Goal: Information Seeking & Learning: Learn about a topic

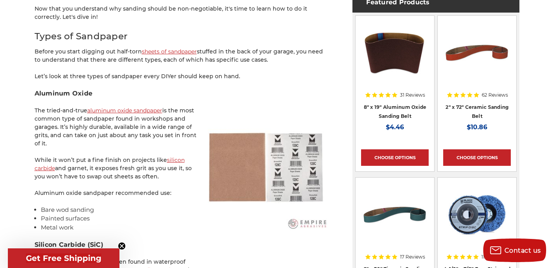
scroll to position [513, 0]
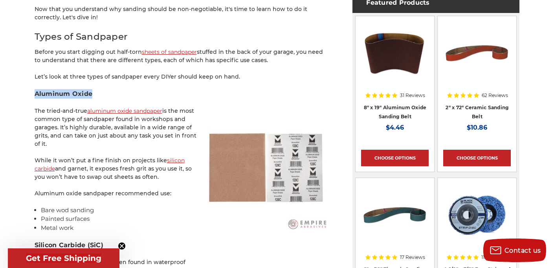
drag, startPoint x: 91, startPoint y: 86, endPoint x: 31, endPoint y: 86, distance: 60.1
copy h3 "Aluminum Oxide"
drag, startPoint x: 171, startPoint y: 103, endPoint x: 191, endPoint y: 135, distance: 37.1
click at [191, 135] on p "The tried-and-true aluminum oxide sandpaper is the most common type of sandpape…" at bounding box center [182, 127] width 295 height 41
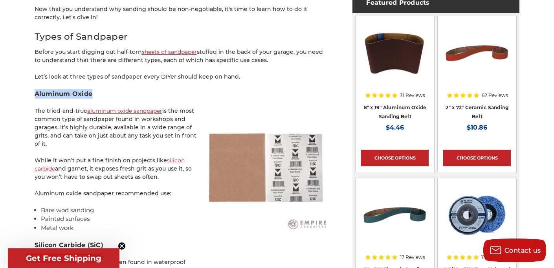
copy p "the most common type of sandpaper found in workshops and garages. It’s highly d…"
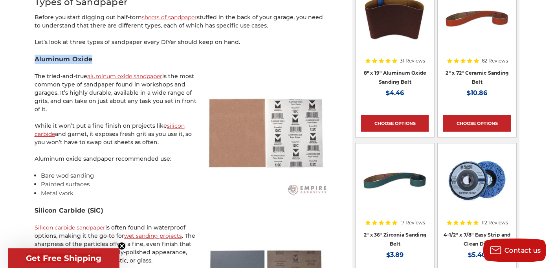
scroll to position [556, 0]
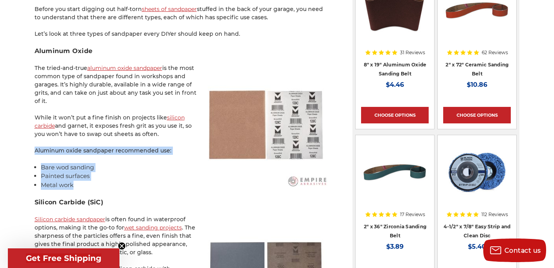
drag, startPoint x: 72, startPoint y: 178, endPoint x: 35, endPoint y: 142, distance: 52.0
copy div "Aluminum oxide sandpaper recommended use: Bare wod sanding Painted surfaces Met…"
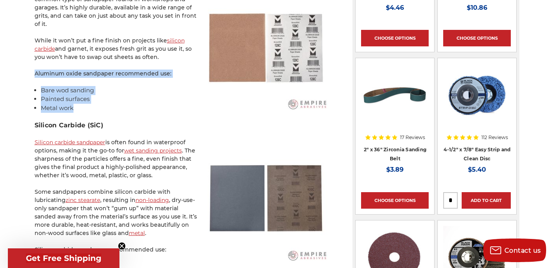
scroll to position [633, 0]
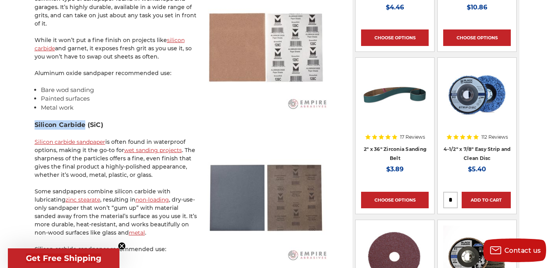
drag, startPoint x: 84, startPoint y: 117, endPoint x: 34, endPoint y: 118, distance: 49.9
click at [35, 120] on h3 "Silicon Carbide (SiC)" at bounding box center [182, 124] width 295 height 9
copy h3 "Silicon Carbide"
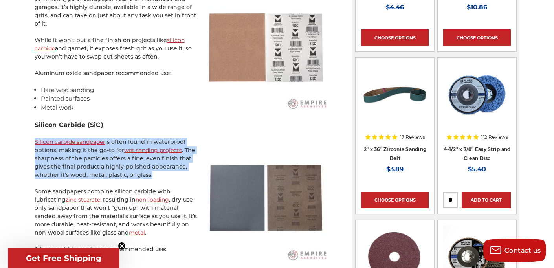
drag, startPoint x: 154, startPoint y: 167, endPoint x: 34, endPoint y: 134, distance: 124.7
click at [35, 138] on p "Silicon carbide sandpaper is often found in waterproof options, making it the g…" at bounding box center [182, 158] width 295 height 41
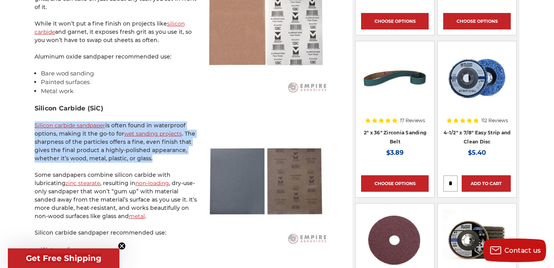
scroll to position [655, 0]
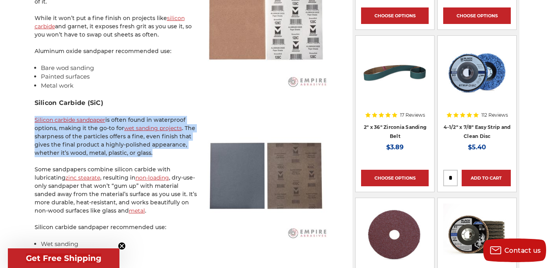
copy p "Silicon carbide sandpaper is often found in waterproof options, making it the g…"
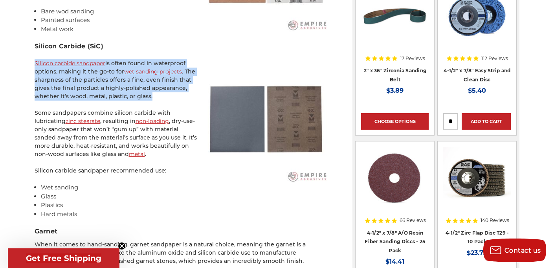
scroll to position [712, 0]
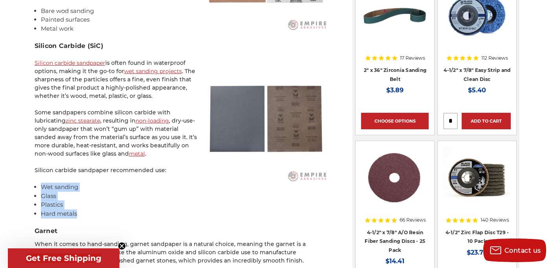
drag, startPoint x: 80, startPoint y: 207, endPoint x: 42, endPoint y: 178, distance: 47.6
click at [42, 183] on ul "Wet sanding Glass Plastics Hard metals" at bounding box center [185, 200] width 288 height 35
copy ul "Wet sanding Glass Plastics Hard metals"
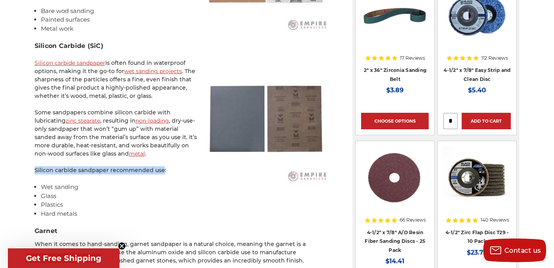
drag, startPoint x: 161, startPoint y: 162, endPoint x: 33, endPoint y: 164, distance: 128.1
copy p "Silicon carbide sandpaper recommended use"
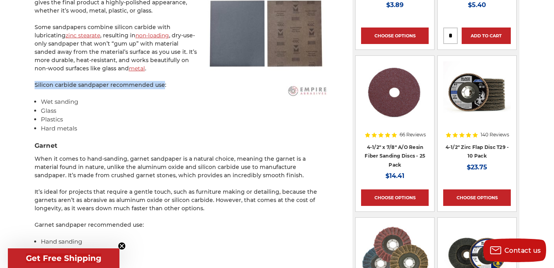
scroll to position [837, 0]
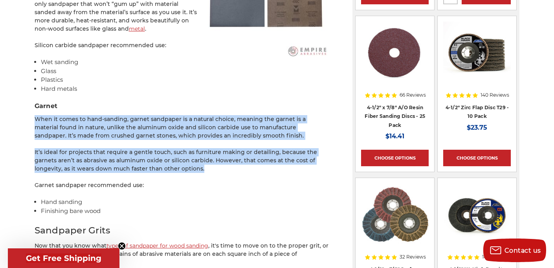
drag, startPoint x: 35, startPoint y: 111, endPoint x: 208, endPoint y: 163, distance: 180.8
click at [208, 163] on p "It’s ideal for projects that require a gentle touch, such as furniture making o…" at bounding box center [182, 160] width 295 height 25
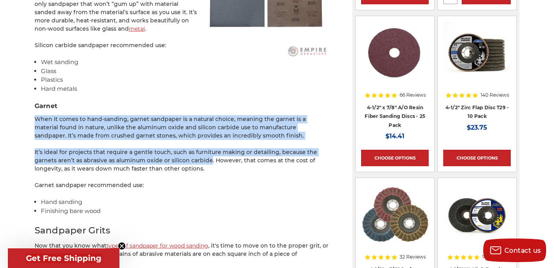
drag, startPoint x: 209, startPoint y: 152, endPoint x: 32, endPoint y: 113, distance: 181.6
copy div "When it comes to hand-sanding, garnet sandpaper is a natural choice, meaning th…"
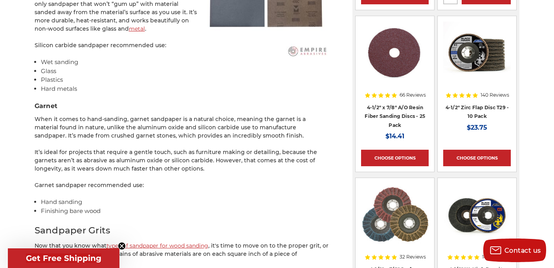
click at [138, 181] on p "Garnet sandpaper recommended use:" at bounding box center [182, 185] width 295 height 8
drag, startPoint x: 140, startPoint y: 176, endPoint x: 33, endPoint y: 176, distance: 106.9
copy p "Garnet sandpaper recommended use"
drag, startPoint x: 106, startPoint y: 207, endPoint x: 38, endPoint y: 197, distance: 68.7
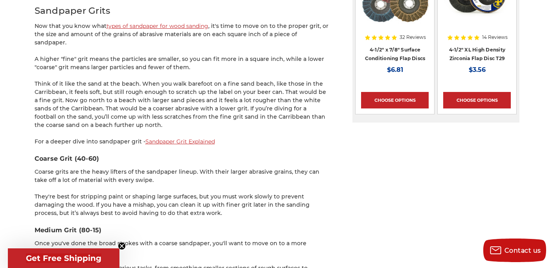
scroll to position [1065, 0]
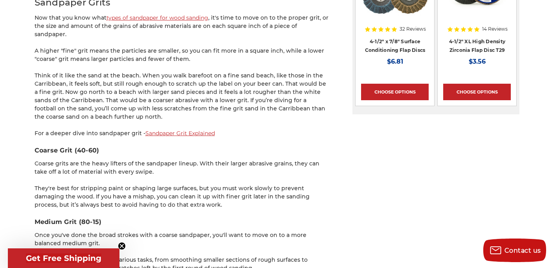
click at [185, 130] on link "Sandpaper Grit Explained" at bounding box center [180, 133] width 70 height 7
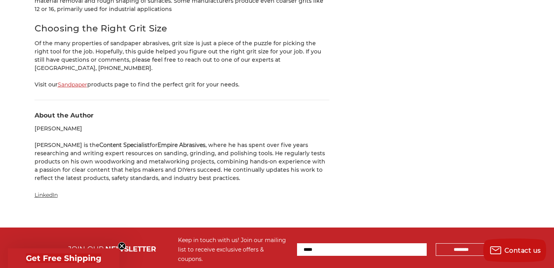
scroll to position [2233, 0]
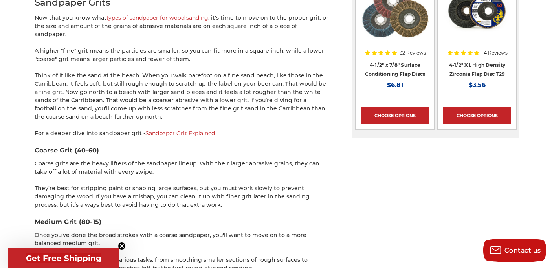
scroll to position [1009, 0]
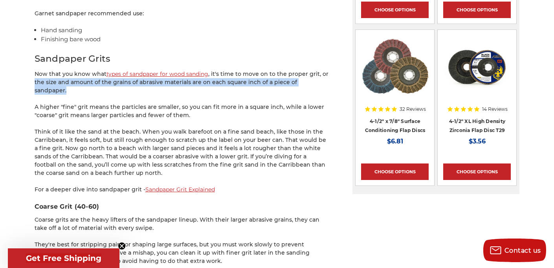
drag, startPoint x: 33, startPoint y: 73, endPoint x: 325, endPoint y: 75, distance: 291.2
copy p "the size and amount of the grains of abrasive materials are on each square inch…"
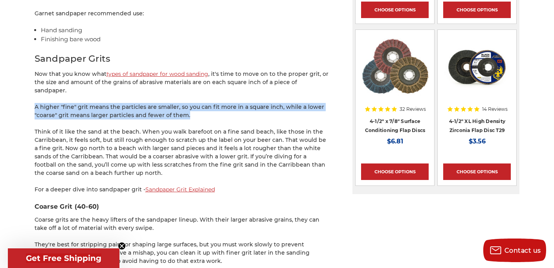
drag, startPoint x: 35, startPoint y: 90, endPoint x: 198, endPoint y: 97, distance: 163.3
click at [198, 103] on p "A higher "fine" grit means the particles are smaller, so you can fit more in a …" at bounding box center [182, 111] width 295 height 17
copy p "A higher "fine" grit means the particles are smaller, so you can fit more in a …"
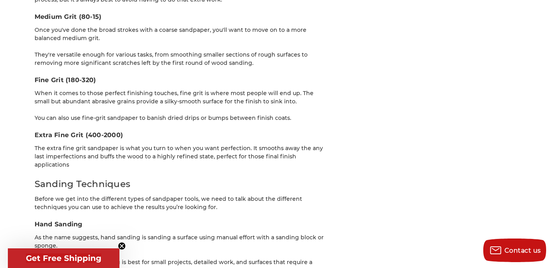
scroll to position [1263, 0]
